Goal: Task Accomplishment & Management: Complete application form

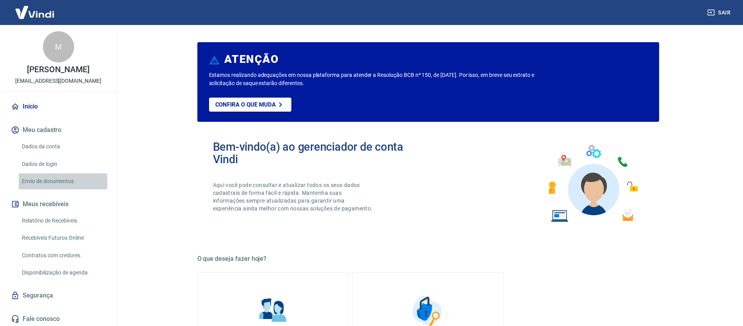
click at [66, 189] on link "Envio de documentos" at bounding box center [63, 181] width 89 height 16
